Goal: Transaction & Acquisition: Purchase product/service

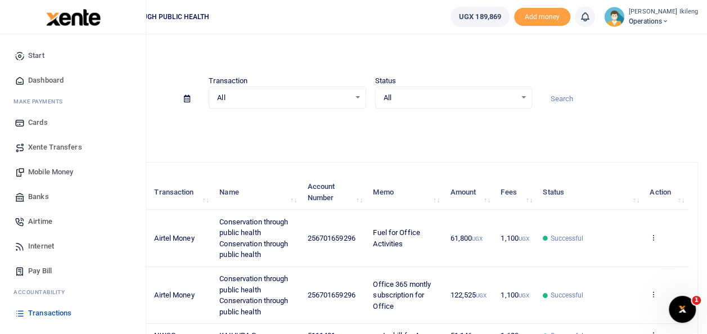
click at [42, 167] on span "Mobile Money" at bounding box center [50, 172] width 45 height 11
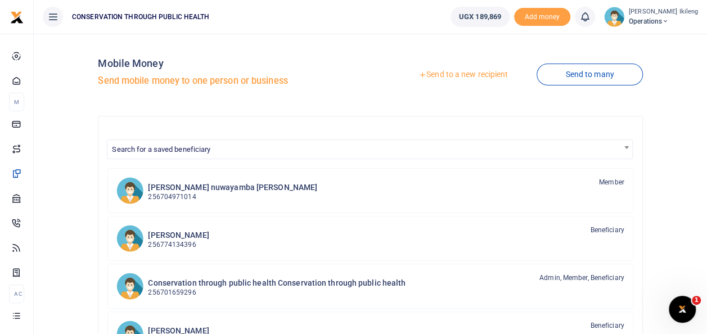
click at [459, 72] on link "Send to a new recipient" at bounding box center [463, 75] width 147 height 20
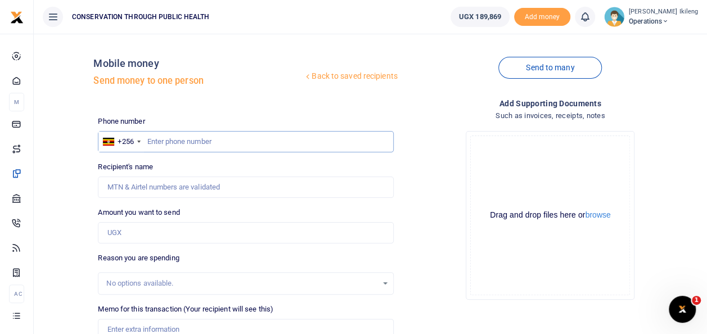
click at [263, 136] on input "text" at bounding box center [245, 141] width 295 height 21
type input "776854775"
type input "[PERSON_NAME]"
type input "776854775"
click at [189, 235] on input "Amount you want to send" at bounding box center [245, 232] width 295 height 21
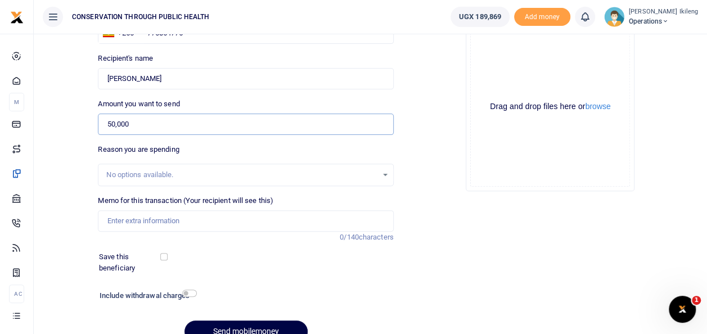
scroll to position [109, 0]
type input "50,000"
click at [110, 216] on input "Memo for this transaction (Your recipient will see this)" at bounding box center [245, 220] width 295 height 21
type input "fuel for office work"
click at [188, 295] on input "checkbox" at bounding box center [189, 292] width 15 height 7
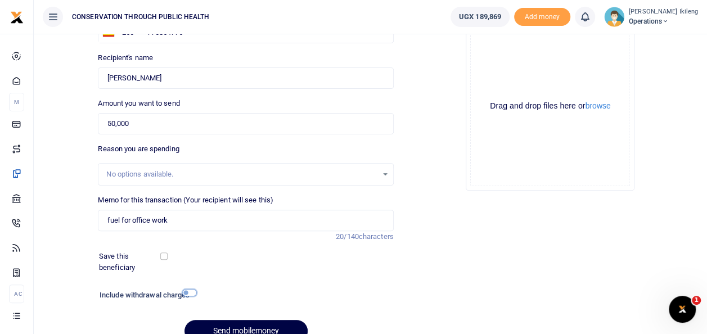
checkbox input "true"
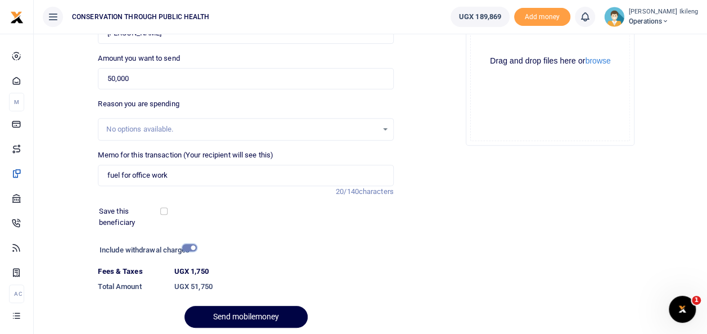
scroll to position [194, 0]
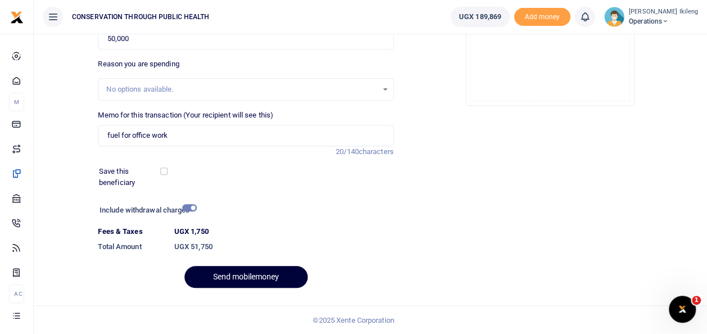
click at [262, 283] on button "Send mobilemoney" at bounding box center [246, 277] width 123 height 22
